Goal: Task Accomplishment & Management: Manage account settings

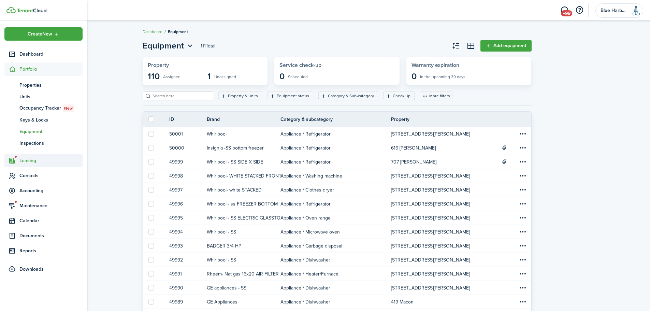
click at [29, 160] on span "Leasing" at bounding box center [50, 160] width 63 height 7
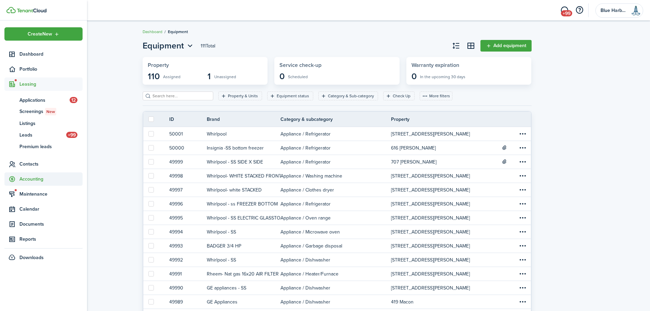
click at [33, 176] on span "Accounting" at bounding box center [50, 178] width 63 height 7
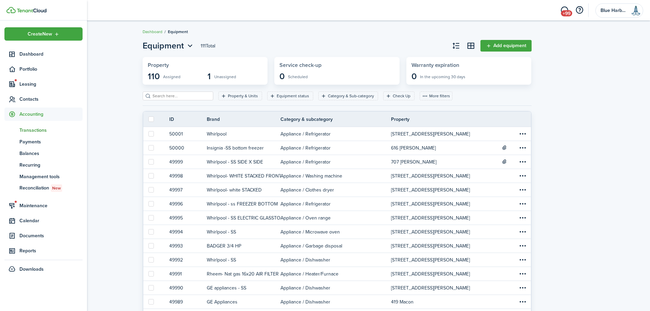
click at [42, 127] on span "Transactions" at bounding box center [50, 130] width 63 height 7
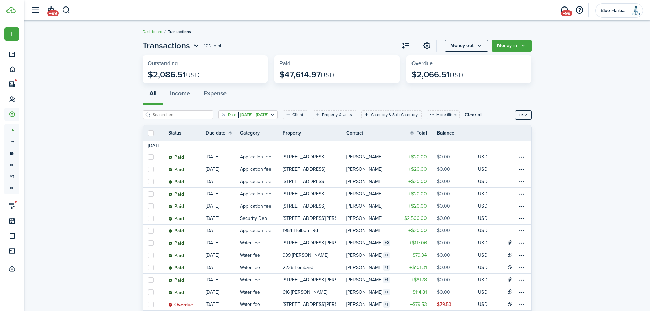
click at [275, 114] on icon "Open filter" at bounding box center [273, 114] width 6 height 5
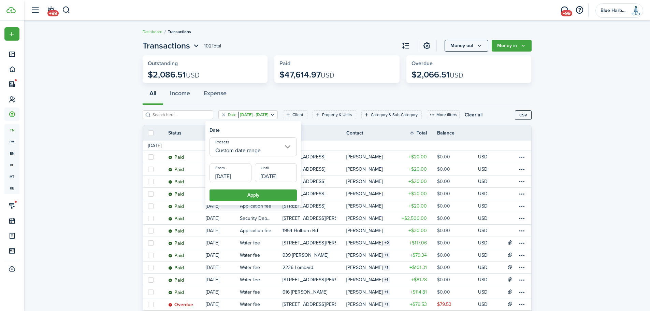
click at [289, 145] on input "Custom date range" at bounding box center [253, 146] width 87 height 19
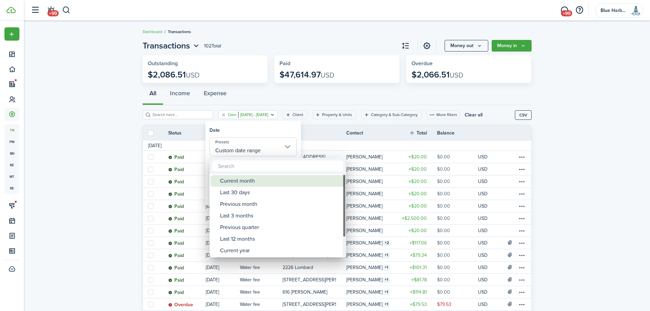
click at [249, 182] on div "Current month" at bounding box center [280, 181] width 121 height 12
type input "Current month"
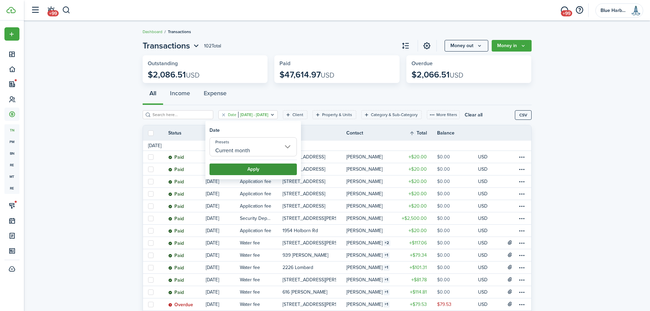
click at [271, 170] on button "Apply" at bounding box center [253, 169] width 87 height 12
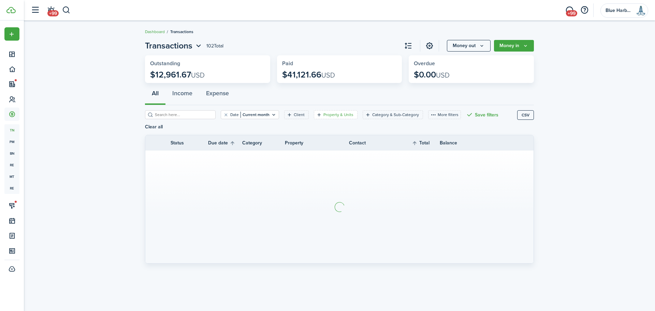
click at [329, 116] on filter-tag-label "Property & Units" at bounding box center [339, 115] width 30 height 6
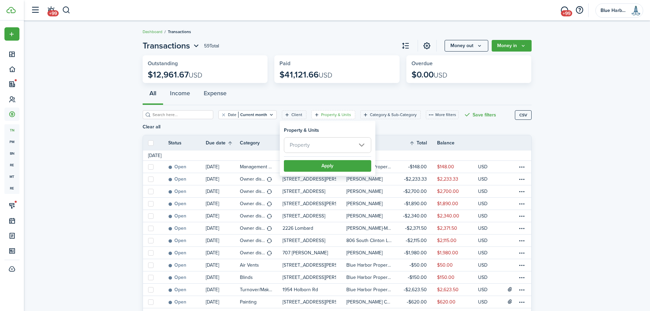
click at [321, 143] on span "Property" at bounding box center [327, 145] width 87 height 15
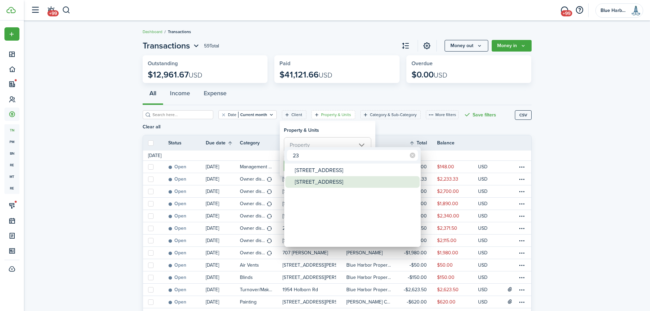
type input "23"
click at [315, 184] on div "[STREET_ADDRESS]" at bounding box center [355, 182] width 121 height 12
type input "[STREET_ADDRESS]"
click at [346, 130] on div at bounding box center [324, 155] width 759 height 420
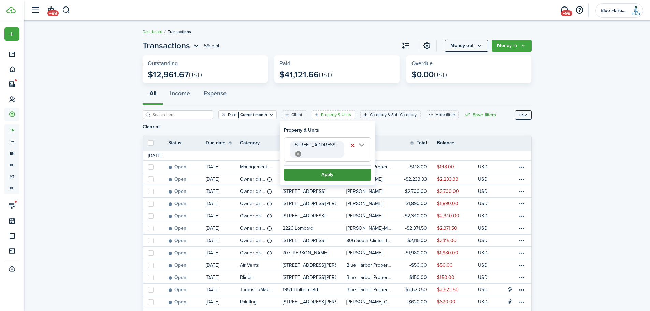
click at [336, 169] on button "Apply" at bounding box center [327, 175] width 87 height 12
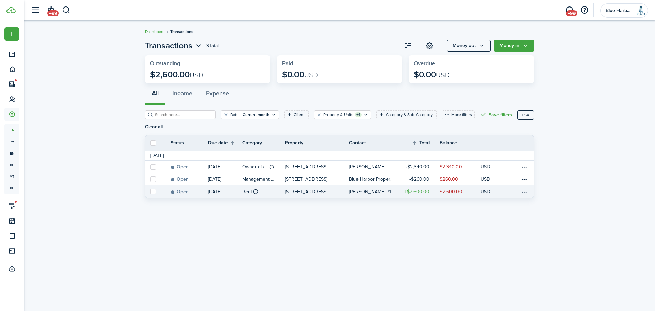
click at [247, 191] on table-info-title "Rent" at bounding box center [247, 191] width 10 height 7
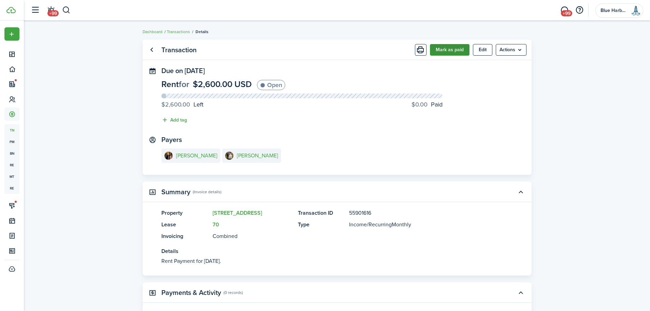
click at [452, 47] on button "Mark as paid" at bounding box center [450, 50] width 40 height 12
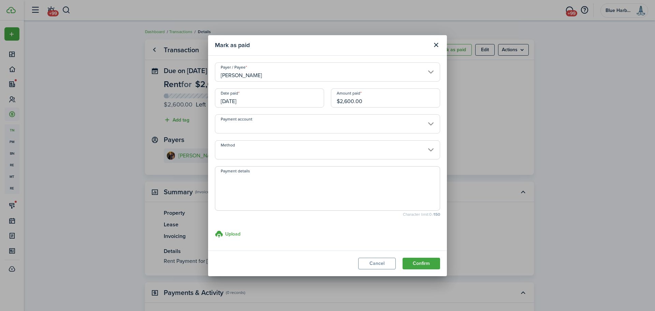
click at [375, 100] on input "$2,600.00" at bounding box center [385, 97] width 109 height 19
drag, startPoint x: 345, startPoint y: 101, endPoint x: 353, endPoint y: 98, distance: 8.0
click at [353, 99] on input "$2,600.00" at bounding box center [385, 97] width 109 height 19
click at [262, 149] on input "Method" at bounding box center [327, 149] width 225 height 19
type input "$2,371.00"
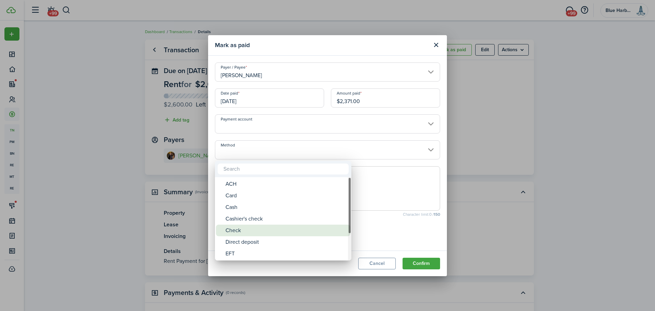
click at [245, 228] on div "Check" at bounding box center [286, 231] width 121 height 12
type input "Check"
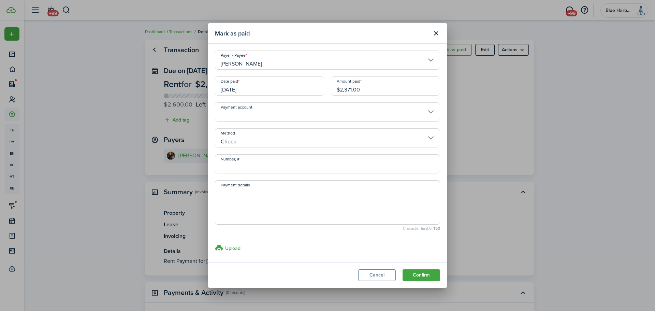
click at [256, 196] on textarea "Payment details" at bounding box center [327, 204] width 225 height 33
type textarea "Dropped to Timonium office."
click at [232, 249] on h3 "Upload" at bounding box center [232, 248] width 15 height 7
click at [215, 244] on input "Upload store documents and templates Choose file" at bounding box center [215, 244] width 0 height 0
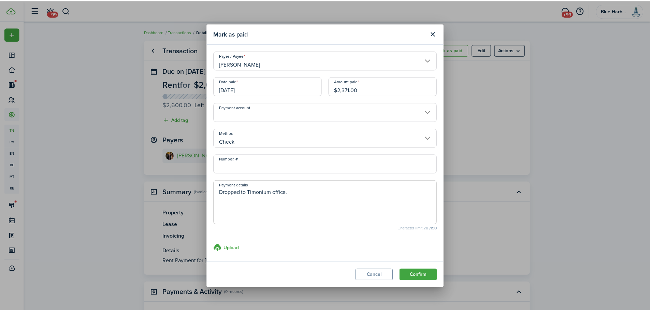
scroll to position [30, 0]
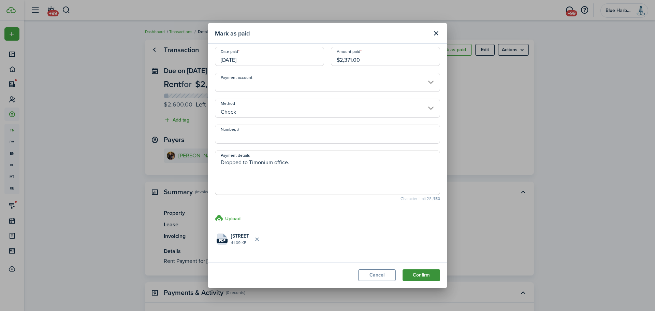
click at [420, 274] on button "Confirm" at bounding box center [422, 275] width 38 height 12
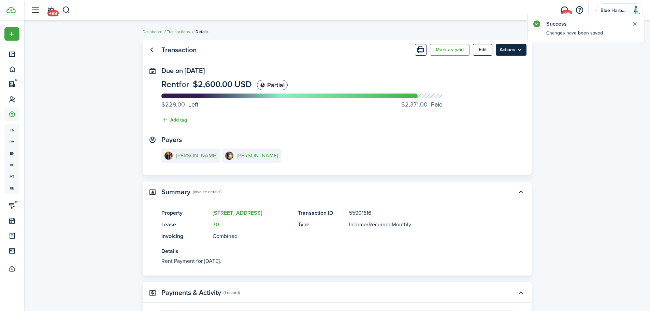
click at [518, 49] on menu-btn "Actions" at bounding box center [511, 50] width 31 height 12
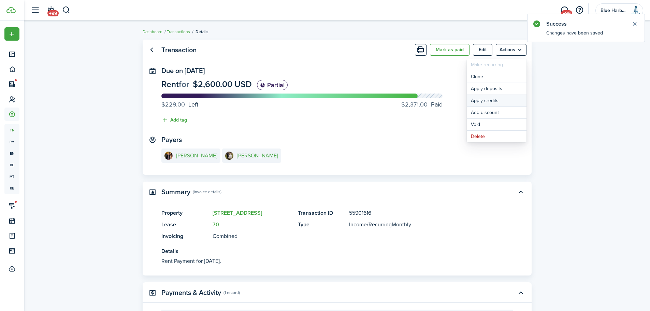
click at [494, 102] on button "Apply credits" at bounding box center [497, 101] width 60 height 12
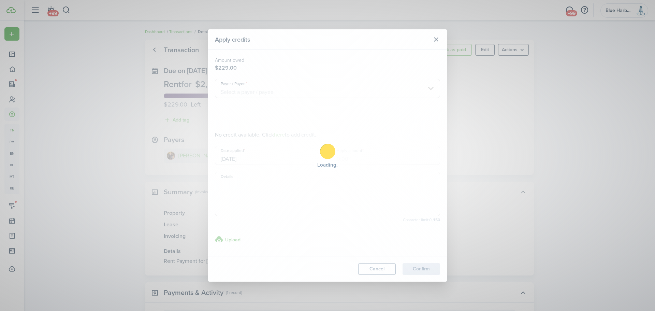
type input "$229.00"
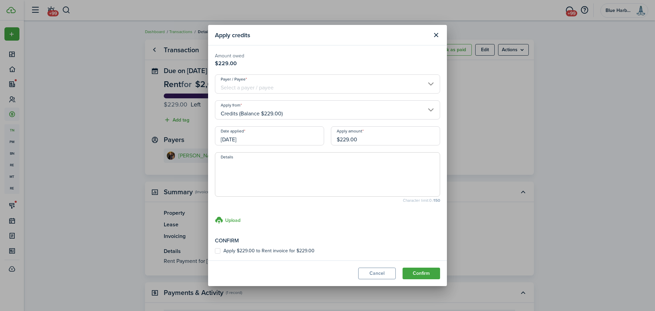
click at [389, 83] on input "Payer / Payee" at bounding box center [327, 83] width 225 height 19
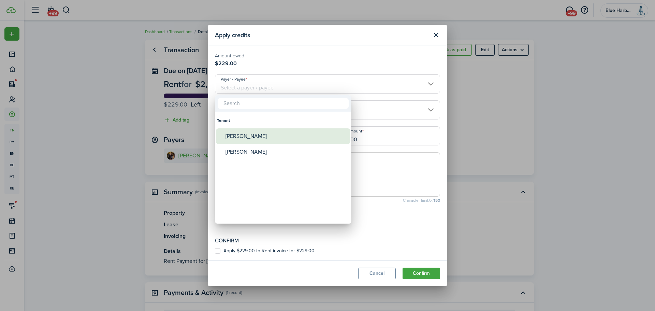
click at [245, 136] on div "[PERSON_NAME]" at bounding box center [286, 136] width 121 height 16
type input "[PERSON_NAME]"
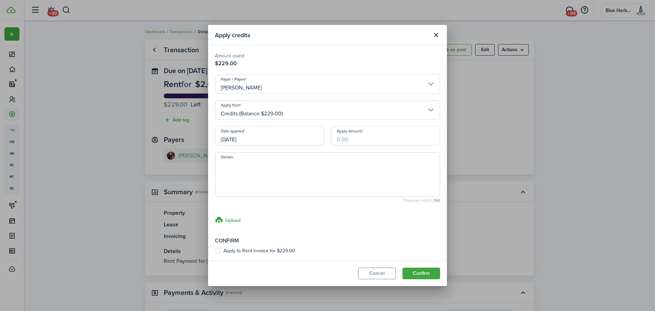
click at [306, 107] on input "Credits (Balance $229.00)" at bounding box center [327, 109] width 225 height 19
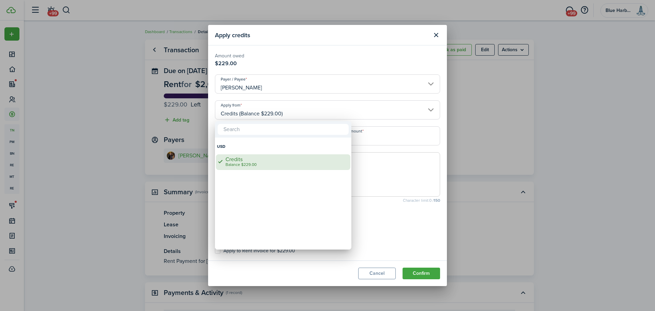
click at [242, 162] on div "Balance $229.00" at bounding box center [286, 164] width 121 height 5
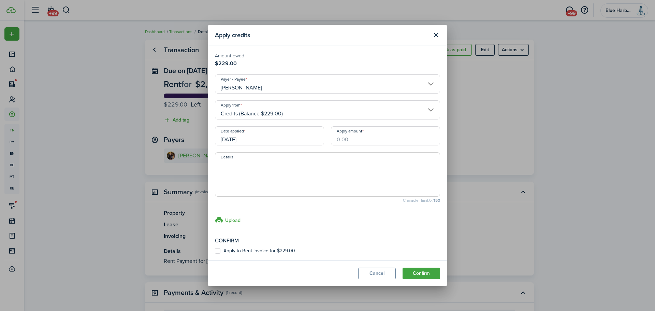
click at [346, 138] on input "Apply amount" at bounding box center [385, 135] width 109 height 19
type input "$229.00"
click at [328, 168] on textarea "Details" at bounding box center [327, 176] width 225 height 33
type textarea "from tenant paying chimney clean"
click at [218, 254] on modal-body "Amount owed $229.00 Payer / [PERSON_NAME] Apply from Credits (Balance $229.00) …" at bounding box center [327, 152] width 239 height 215
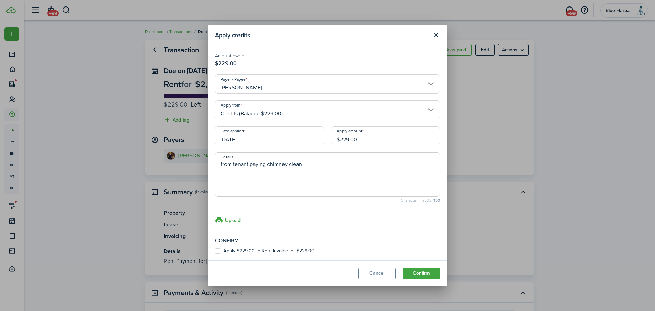
click at [218, 251] on label "Apply $229.00 to Rent invoice for $229.00" at bounding box center [265, 250] width 100 height 5
click at [215, 251] on input "Apply $229.00 to Rent invoice for $229.00" at bounding box center [215, 251] width 0 height 0
checkbox input "true"
click at [419, 274] on button "Confirm" at bounding box center [422, 274] width 38 height 12
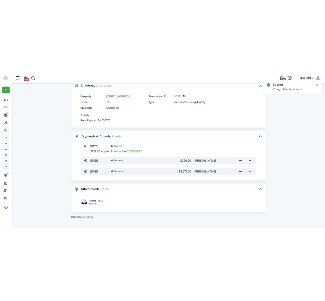
scroll to position [0, 0]
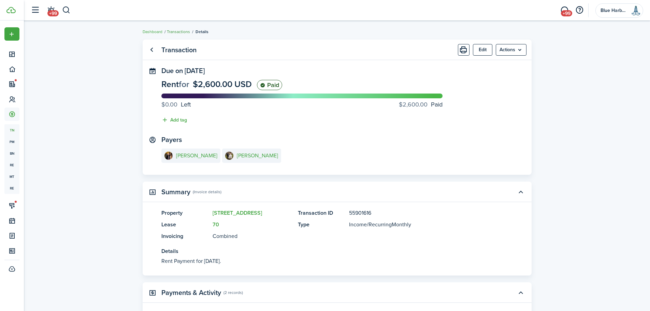
click at [177, 31] on link "Transactions" at bounding box center [178, 32] width 23 height 6
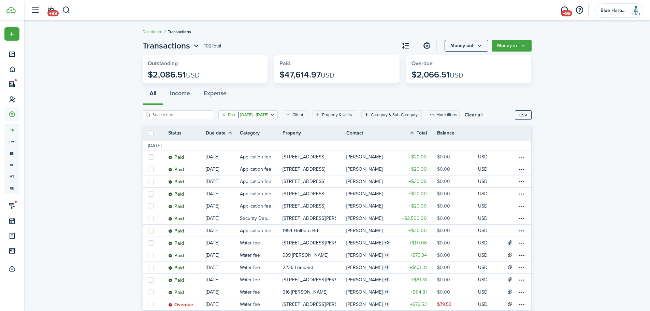
click at [259, 116] on filter-tag-value "[DATE] - [DATE]" at bounding box center [253, 115] width 30 height 6
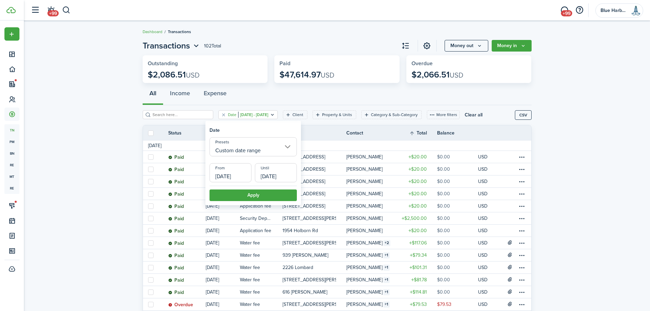
click at [237, 144] on input "Custom date range" at bounding box center [253, 146] width 87 height 19
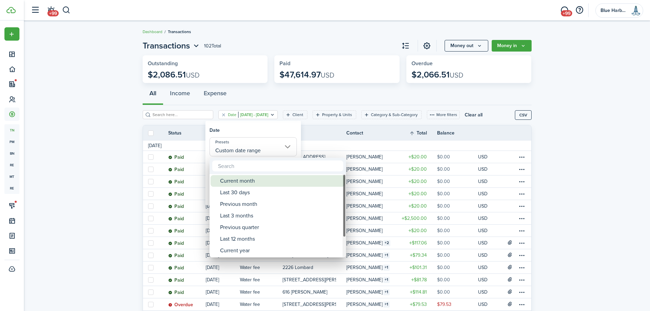
click at [239, 181] on div "Current month" at bounding box center [280, 181] width 121 height 12
type input "Current month"
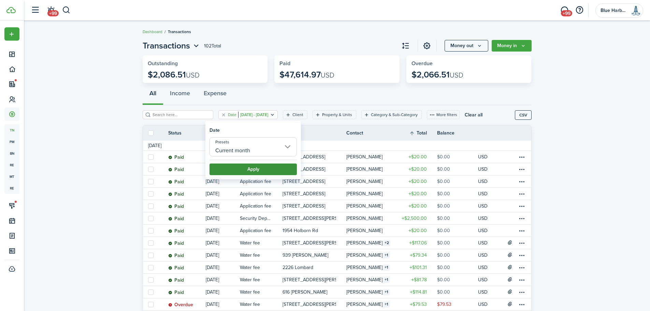
click at [245, 170] on button "Apply" at bounding box center [253, 169] width 87 height 12
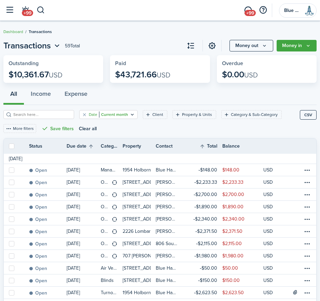
click at [129, 115] on icon "Open filter" at bounding box center [132, 114] width 6 height 5
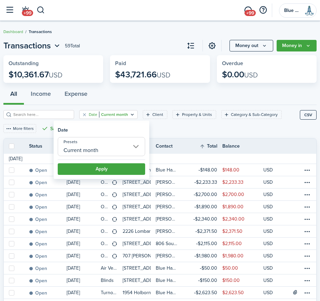
click at [111, 151] on input "Current month" at bounding box center [101, 146] width 87 height 19
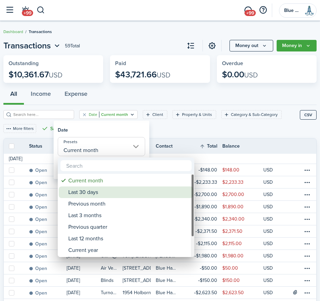
click at [83, 196] on div "Last 30 days" at bounding box center [128, 193] width 121 height 12
type input "Last 30 days"
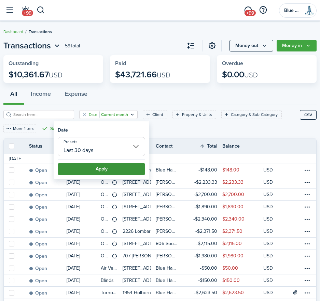
click at [107, 168] on button "Apply" at bounding box center [101, 169] width 87 height 12
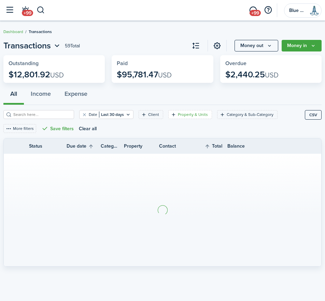
click at [185, 114] on filter-tag-label "Property & Units" at bounding box center [193, 115] width 30 height 6
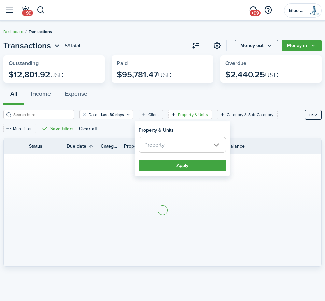
click at [185, 148] on span "Property" at bounding box center [182, 145] width 87 height 15
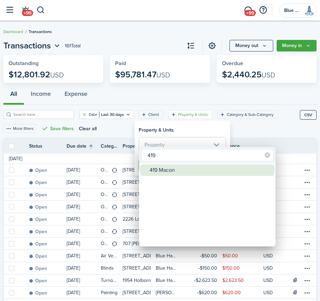
type input "419"
click at [171, 169] on div "419 Macon" at bounding box center [209, 171] width 121 height 12
type input "419 Macon"
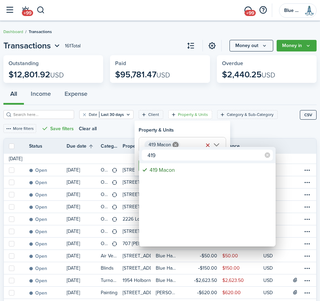
click at [182, 130] on div at bounding box center [159, 150] width 429 height 411
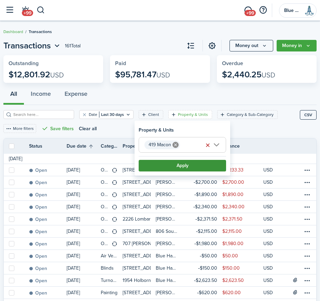
click at [181, 164] on button "Apply" at bounding box center [182, 166] width 87 height 12
